Goal: Information Seeking & Learning: Learn about a topic

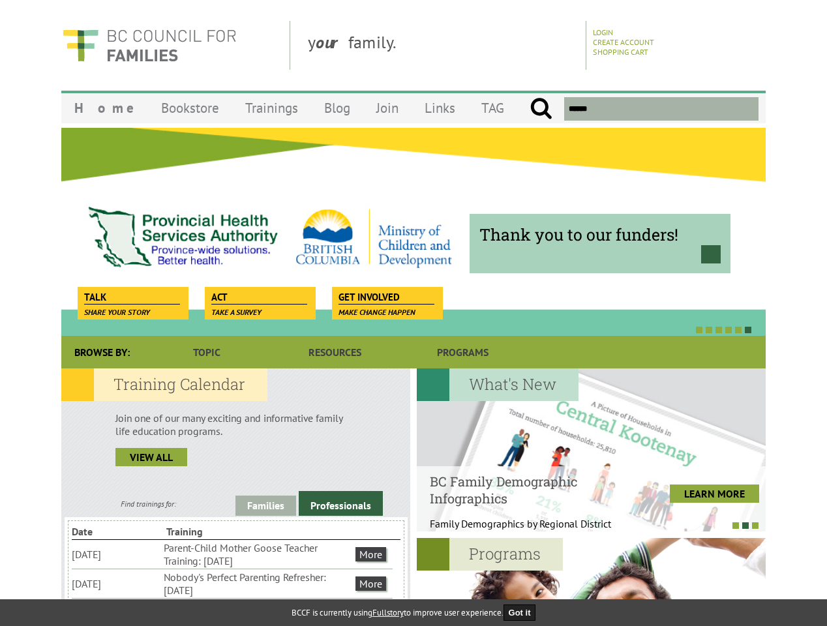
click at [414, 324] on div at bounding box center [399, 329] width 705 height 13
click at [414, 232] on div "Professional trainings Learn. Practice. Grow. Receive our weekly E-Newsletter w…" at bounding box center [765, 231] width 8457 height 209
click at [399, 330] on div at bounding box center [399, 329] width 705 height 13
click at [266, 506] on link "Families" at bounding box center [266, 506] width 61 height 20
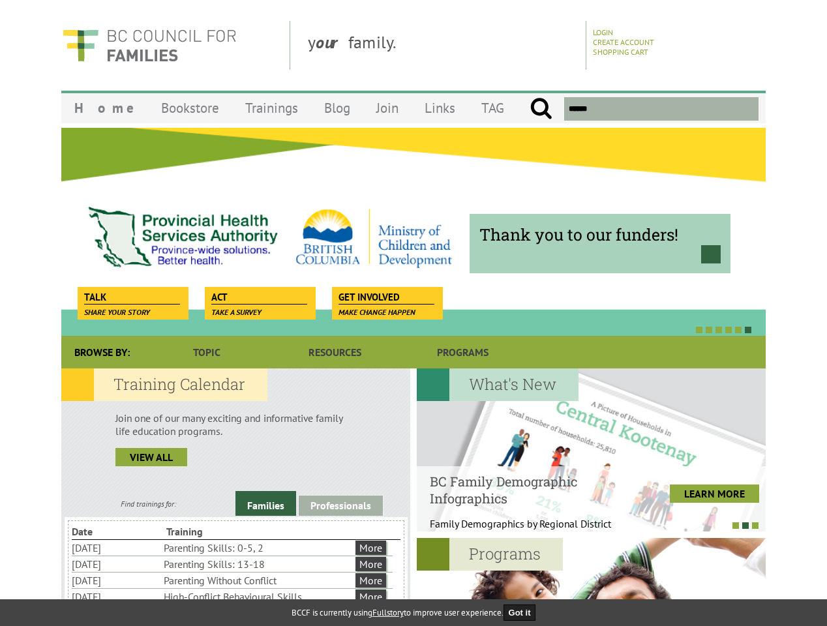
click at [341, 504] on link "Professionals" at bounding box center [341, 506] width 84 height 20
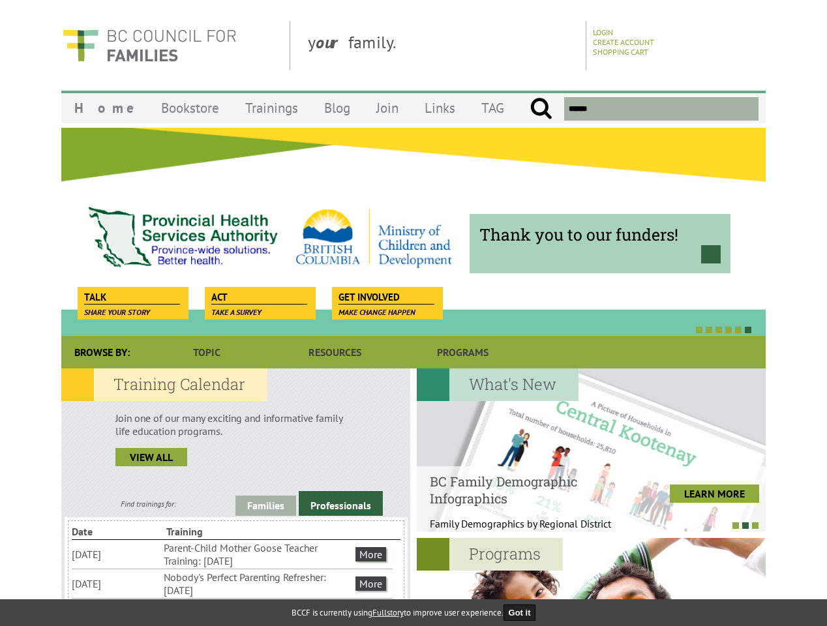
click at [232, 583] on li "Nobody's Perfect Parenting Refresher: [DATE]" at bounding box center [258, 584] width 189 height 29
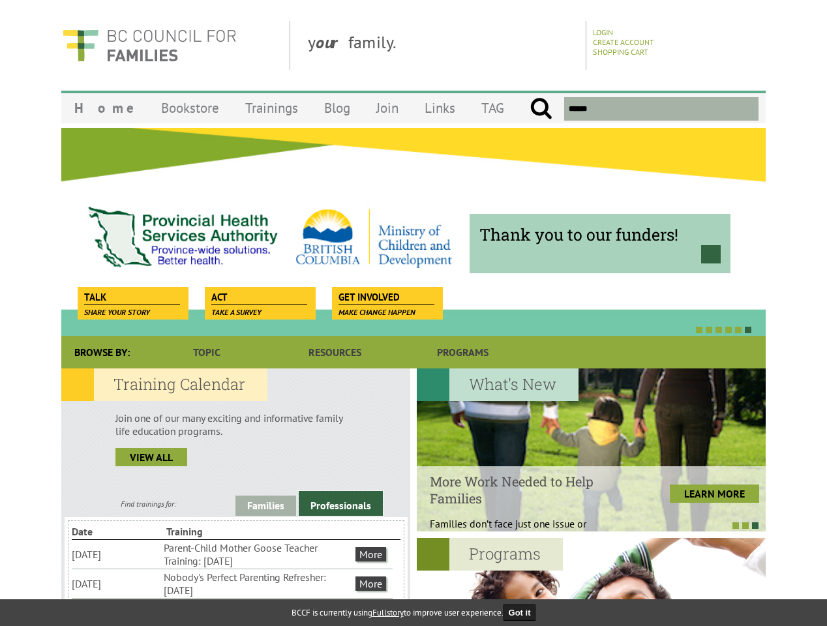
click at [591, 450] on div "New ECE Professional Development Bursaries Apply for a bursary for BCCF trainin…" at bounding box center [766, 450] width 2095 height 163
click at [585, 525] on div at bounding box center [584, 525] width 349 height 13
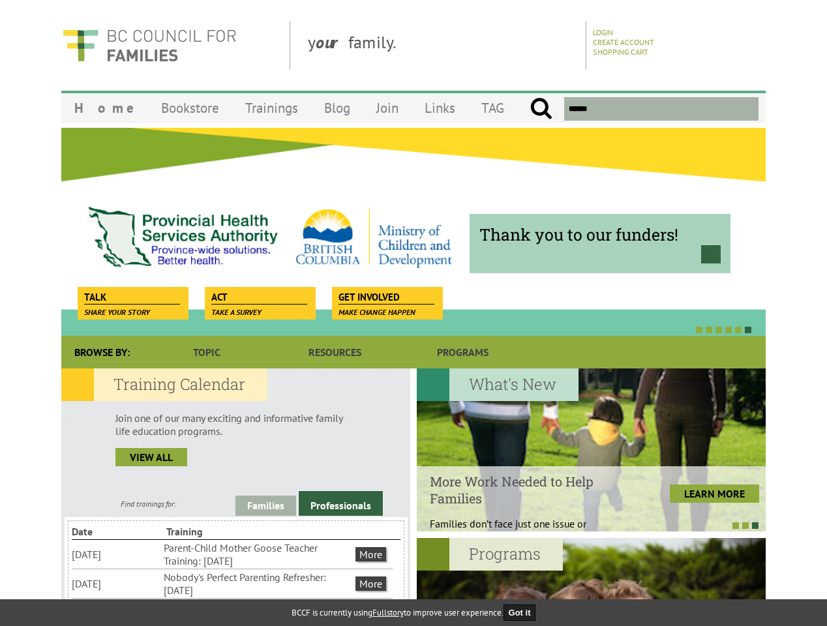
click at [524, 613] on button "Got it" at bounding box center [520, 613] width 33 height 16
